Goal: Transaction & Acquisition: Obtain resource

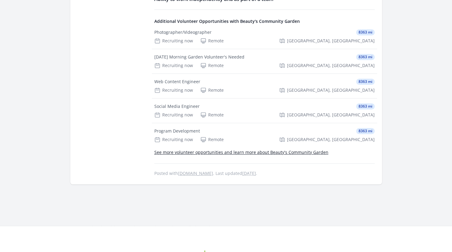
scroll to position [414, 0]
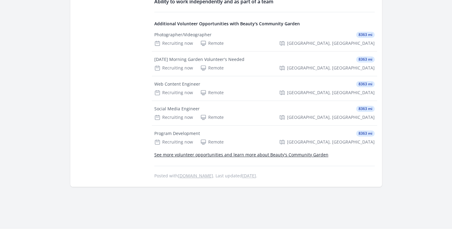
click at [247, 155] on link "See more volunteer opportunities and learn more about Beauty's Community Garden" at bounding box center [241, 155] width 174 height 6
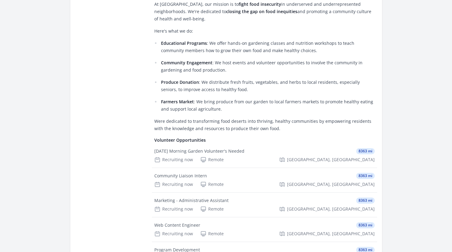
scroll to position [237, 0]
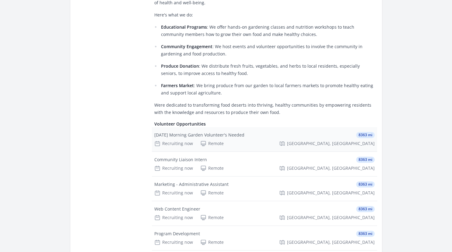
click at [219, 135] on div "[DATE] Morning Garden Volunteer's Needed" at bounding box center [199, 135] width 90 height 6
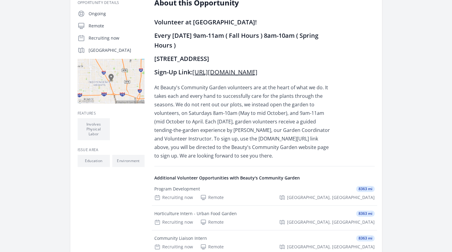
scroll to position [145, 0]
